Goal: Navigation & Orientation: Find specific page/section

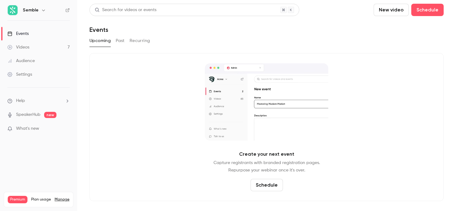
click at [400, 13] on button "New video" at bounding box center [391, 10] width 35 height 12
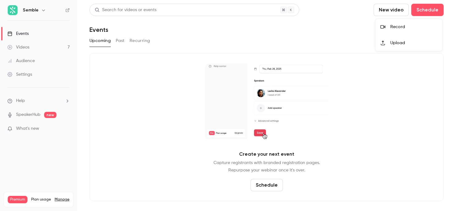
click at [403, 27] on div "Record" at bounding box center [414, 27] width 47 height 6
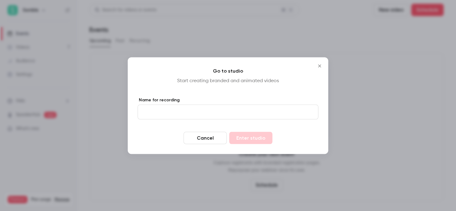
click at [322, 64] on icon "Close" at bounding box center [319, 65] width 7 height 5
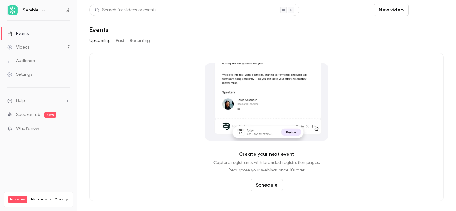
click at [421, 13] on button "Schedule" at bounding box center [428, 10] width 32 height 12
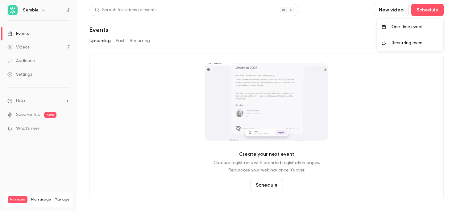
click at [297, 26] on div at bounding box center [228, 105] width 456 height 211
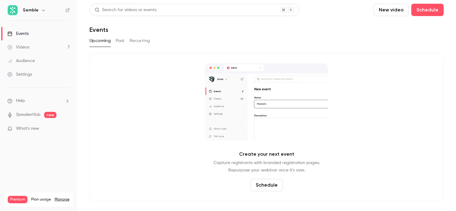
click at [37, 49] on link "Videos 7" at bounding box center [38, 47] width 77 height 14
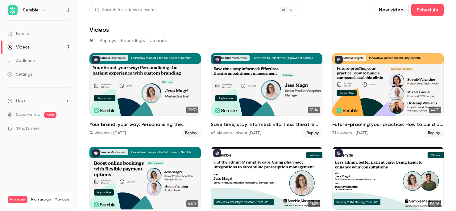
click at [23, 100] on span "Help" at bounding box center [20, 101] width 9 height 6
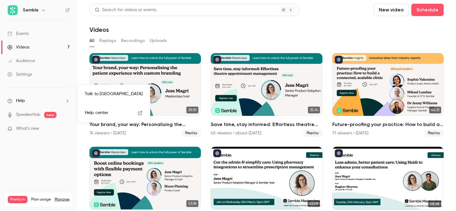
click at [38, 199] on div at bounding box center [228, 105] width 456 height 211
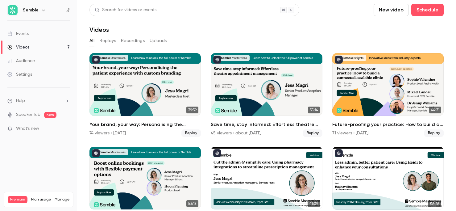
click at [59, 197] on link "Manage" at bounding box center [62, 199] width 15 height 5
